Goal: Share content

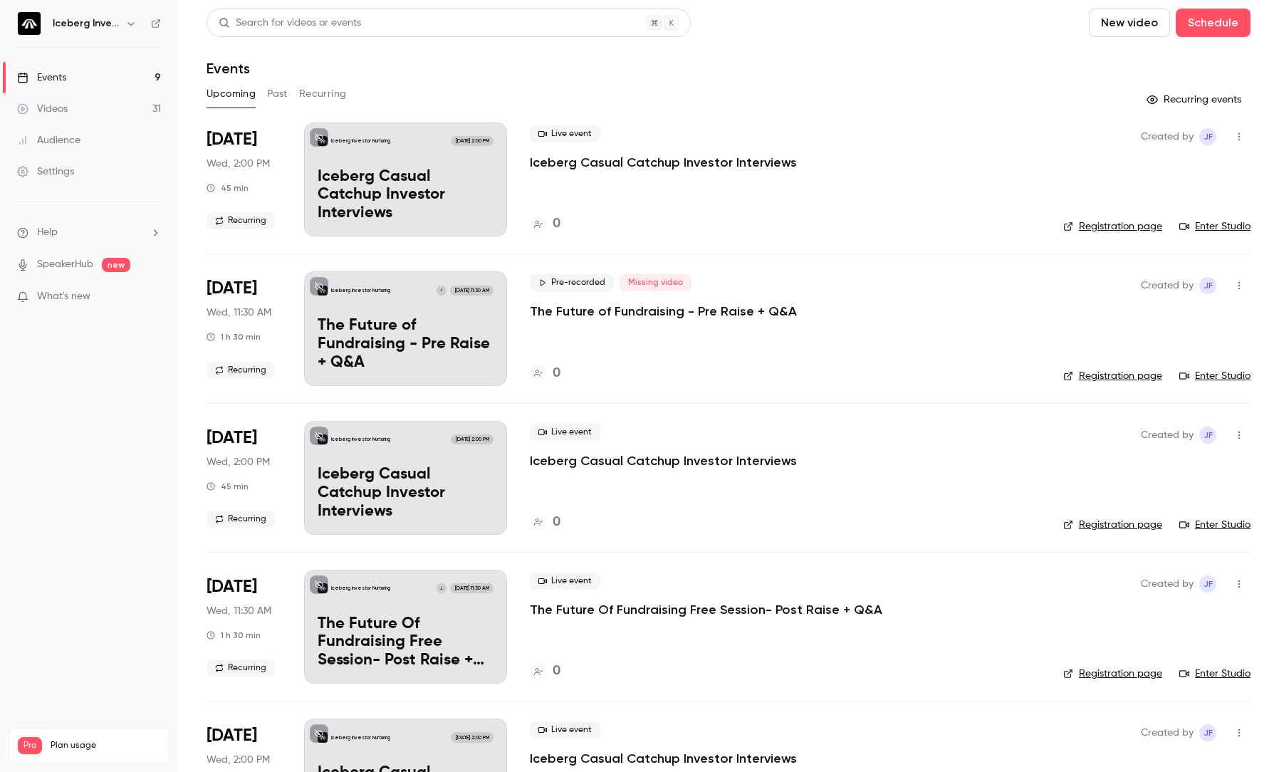
click at [277, 95] on button "Past" at bounding box center [277, 94] width 21 height 23
click at [648, 307] on p "The Future of Fundraising - Pre Raise + Q&A" at bounding box center [663, 311] width 267 height 17
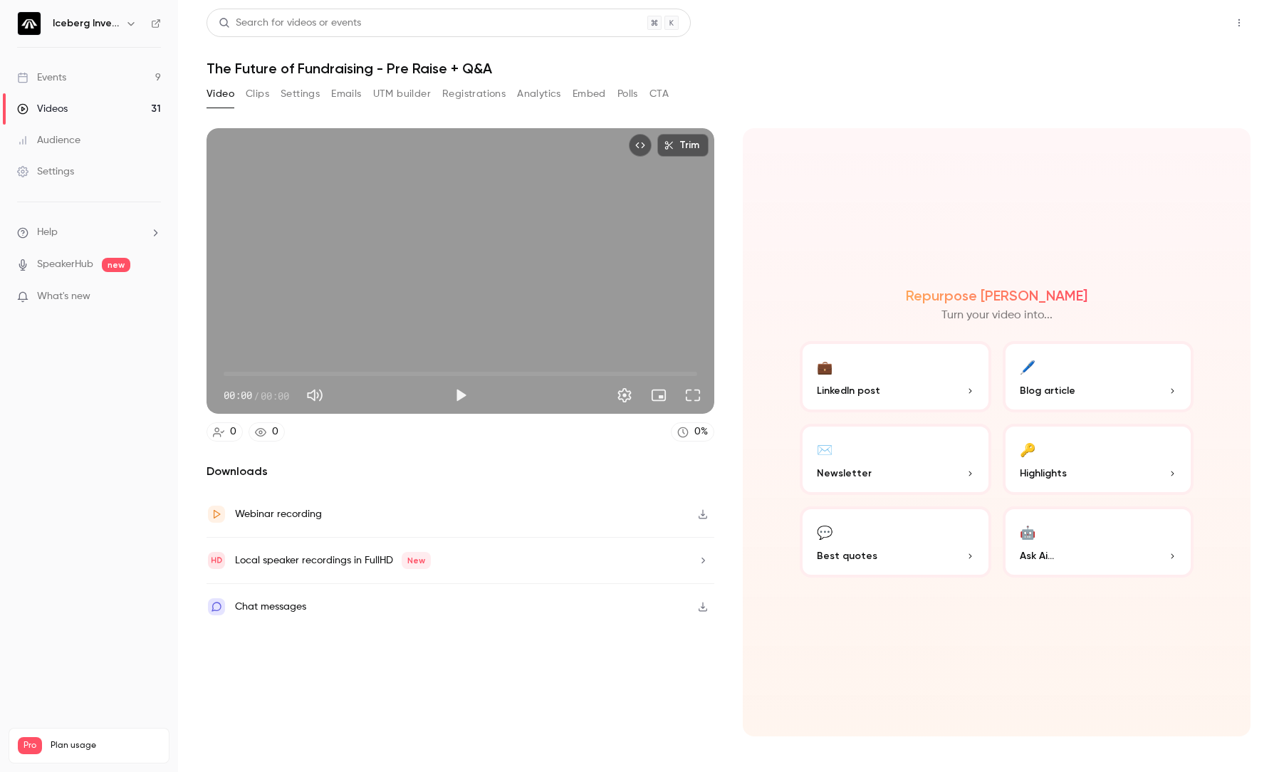
click at [1200, 26] on button "Share" at bounding box center [1188, 23] width 56 height 28
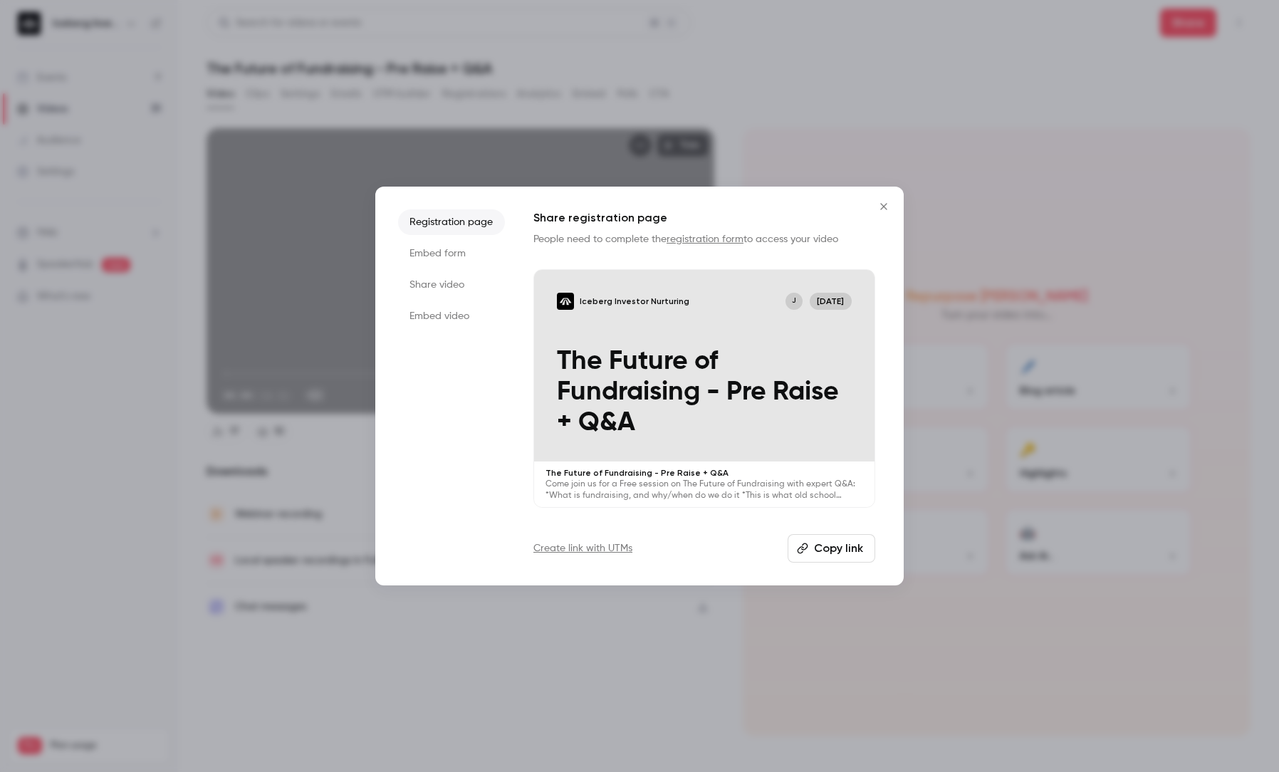
click at [835, 545] on button "Copy link" at bounding box center [831, 548] width 88 height 28
click at [663, 337] on div "Iceberg Investor Nurturing J [DATE] The Future of Fundraising - Pre Raise + Q&A" at bounding box center [704, 366] width 340 height 192
click at [965, 118] on div at bounding box center [639, 386] width 1279 height 772
